Goal: Navigation & Orientation: Find specific page/section

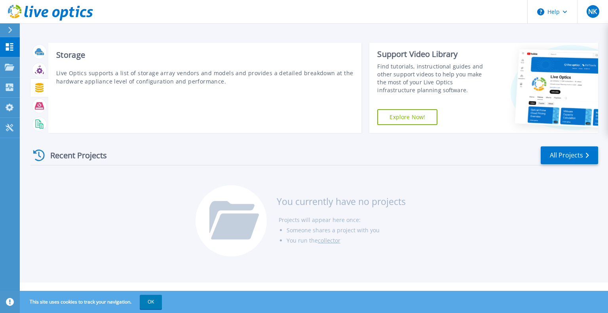
click at [219, 45] on div "Storage Live Optics supports a list of storage array vendors and models and pro…" at bounding box center [205, 88] width 314 height 90
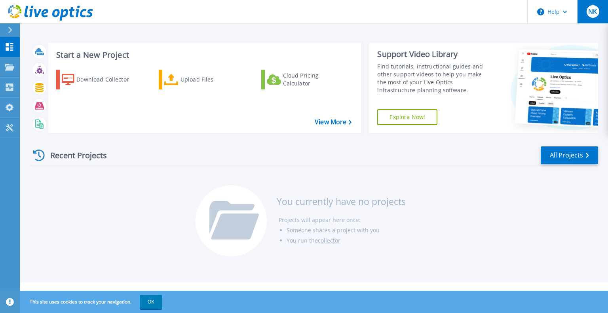
click at [593, 12] on span "NK" at bounding box center [593, 11] width 9 height 6
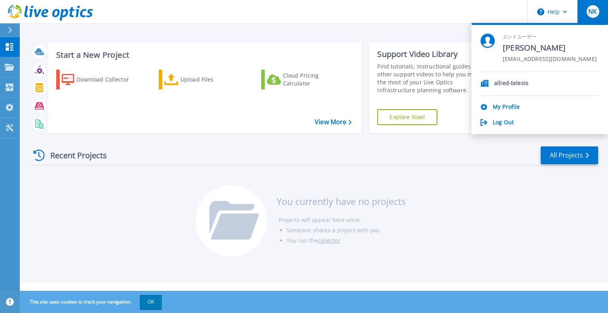
click at [593, 12] on span "NK" at bounding box center [593, 11] width 9 height 6
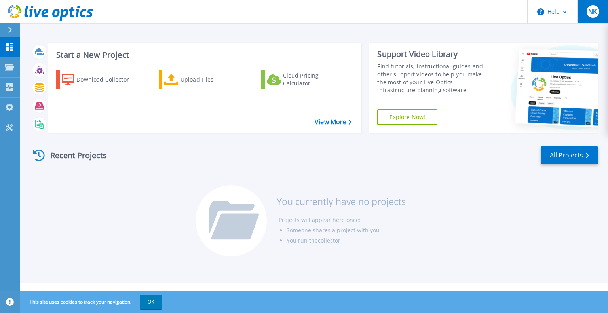
click at [593, 12] on span "NK" at bounding box center [593, 11] width 9 height 6
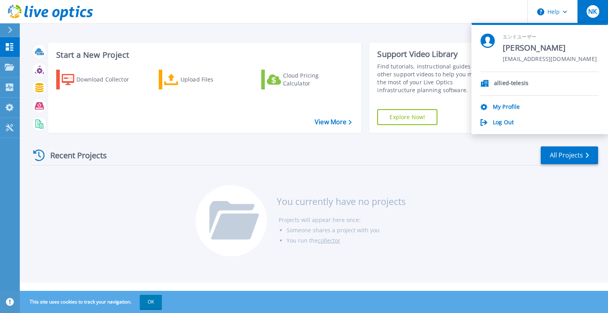
click at [593, 12] on span "NK" at bounding box center [593, 11] width 9 height 6
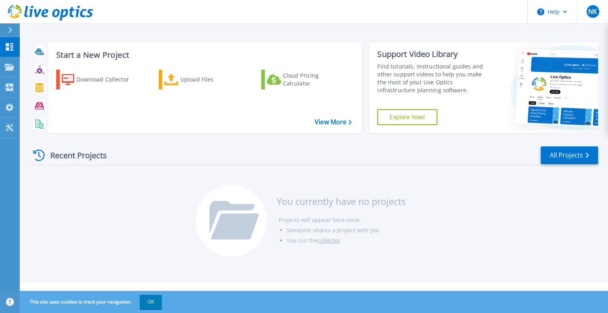
click at [9, 33] on icon at bounding box center [10, 30] width 4 height 6
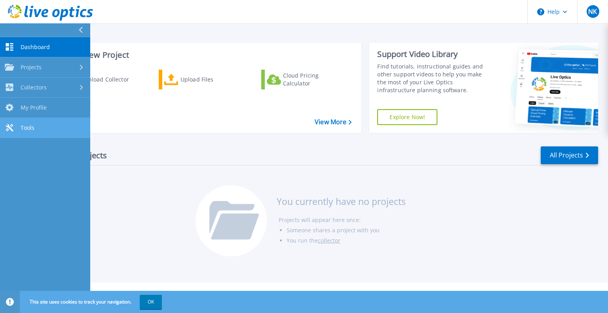
click at [37, 121] on link "Tools Tools" at bounding box center [45, 128] width 90 height 20
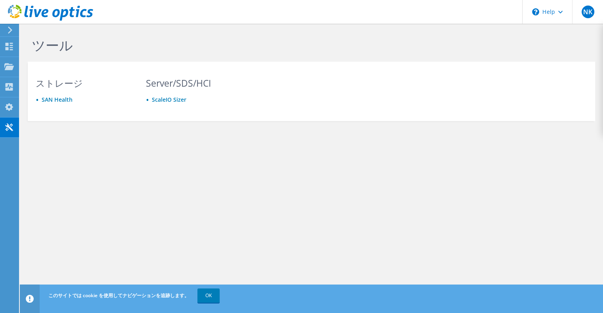
click at [409, 162] on div "ツール ストレージ [GEOGRAPHIC_DATA] Server/SDS/HCI ScaleIO Sizer" at bounding box center [311, 96] width 583 height 145
click at [578, 21] on div "NK" at bounding box center [587, 12] width 31 height 24
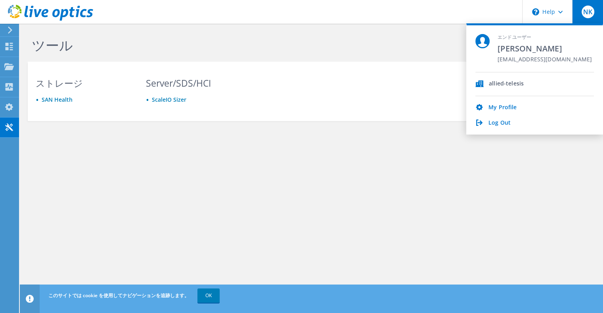
click at [583, 0] on div "NK" at bounding box center [587, 12] width 31 height 24
